Goal: Transaction & Acquisition: Purchase product/service

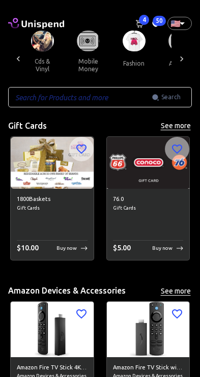
scroll to position [0, 1332]
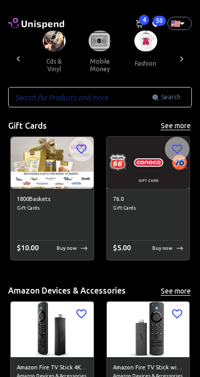
click at [89, 35] on img at bounding box center [100, 41] width 23 height 21
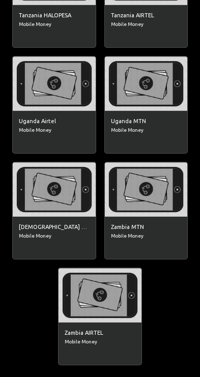
scroll to position [2471, 0]
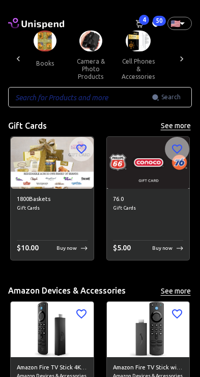
click at [173, 57] on div at bounding box center [182, 59] width 20 height 57
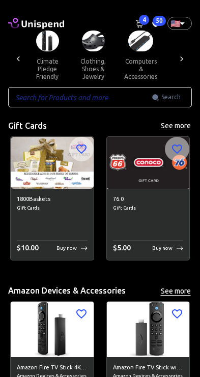
click at [181, 56] on icon at bounding box center [182, 59] width 10 height 10
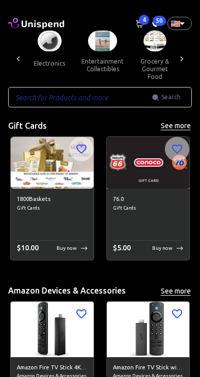
click at [176, 59] on div at bounding box center [182, 59] width 20 height 57
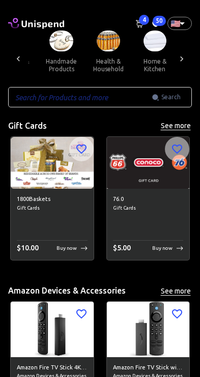
click at [178, 59] on icon at bounding box center [182, 59] width 10 height 10
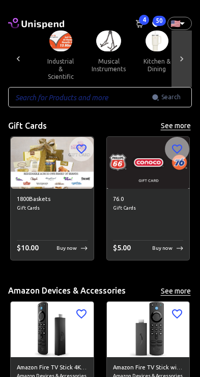
click at [183, 56] on icon at bounding box center [182, 59] width 10 height 10
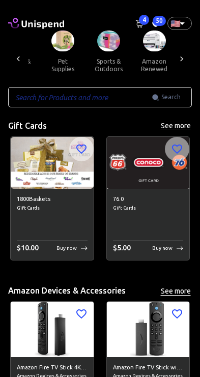
click at [186, 55] on icon at bounding box center [182, 59] width 10 height 10
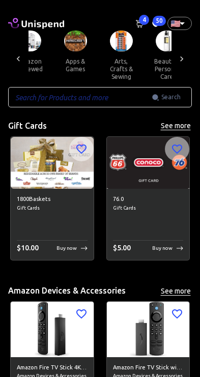
scroll to position [0, 1189]
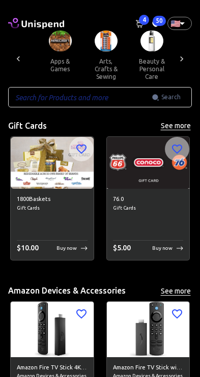
click at [183, 56] on icon at bounding box center [182, 59] width 10 height 10
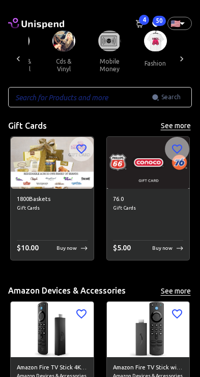
scroll to position [0, 1329]
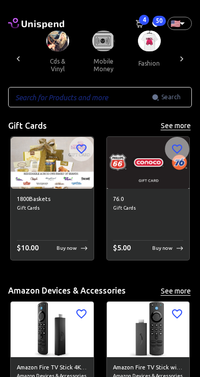
click at [182, 55] on icon at bounding box center [182, 59] width 10 height 10
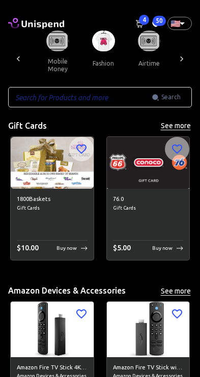
scroll to position [0, 1398]
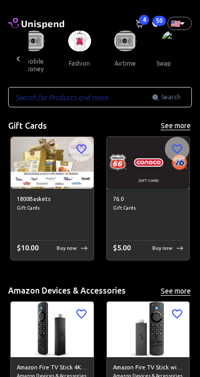
click at [161, 61] on button "swap crypto" at bounding box center [174, 63] width 52 height 24
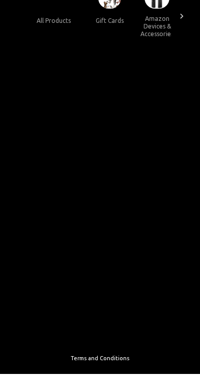
scroll to position [43, 0]
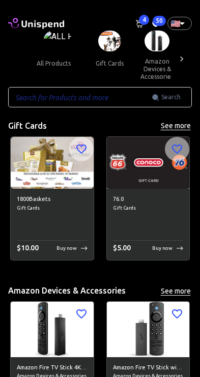
click at [183, 54] on icon at bounding box center [182, 59] width 10 height 10
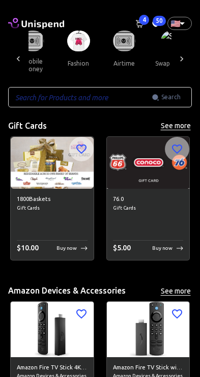
scroll to position [0, 1398]
click at [162, 49] on img at bounding box center [176, 41] width 28 height 21
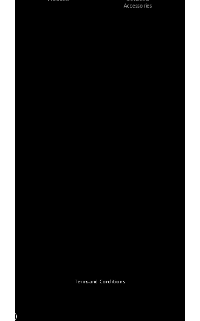
scroll to position [69, 0]
